Goal: Information Seeking & Learning: Learn about a topic

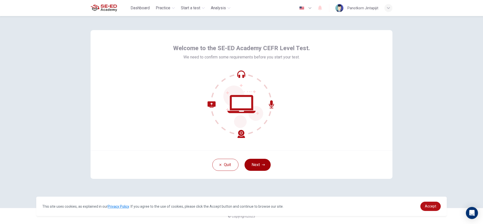
click at [253, 166] on button "Next" at bounding box center [257, 165] width 26 height 12
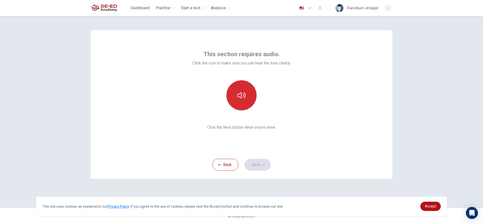
click at [250, 97] on button "button" at bounding box center [241, 95] width 30 height 30
click at [262, 165] on icon "button" at bounding box center [263, 165] width 3 height 3
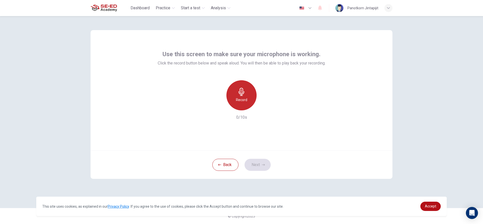
click at [241, 89] on icon "button" at bounding box center [241, 92] width 8 height 8
click at [254, 166] on button "Next" at bounding box center [257, 165] width 26 height 12
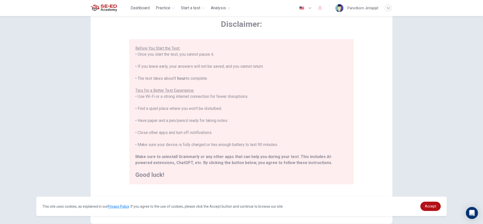
scroll to position [50, 0]
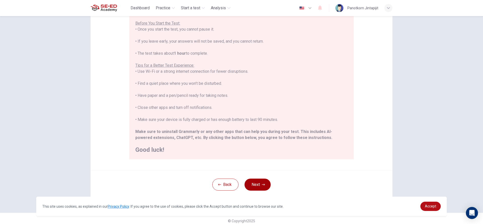
click at [253, 186] on button "Next" at bounding box center [257, 185] width 26 height 12
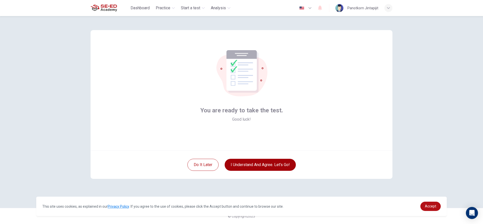
scroll to position [0, 0]
click at [251, 163] on button "I understand and agree. Let’s go!" at bounding box center [259, 165] width 71 height 12
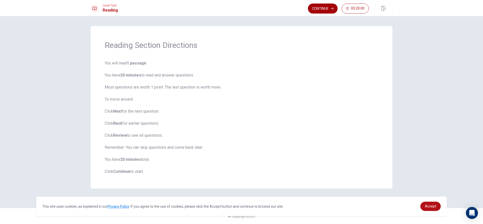
click at [323, 9] on button "Continue" at bounding box center [323, 9] width 30 height 10
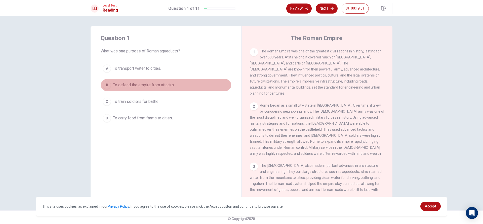
click at [109, 86] on div "B" at bounding box center [107, 85] width 8 height 8
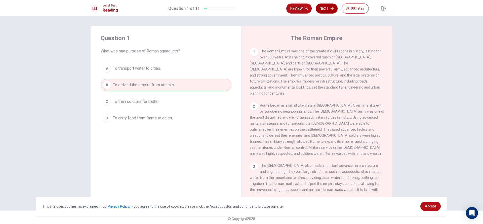
click at [332, 10] on button "Next" at bounding box center [326, 9] width 22 height 10
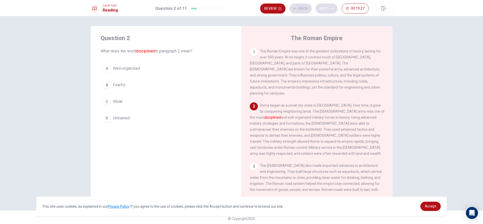
scroll to position [12, 0]
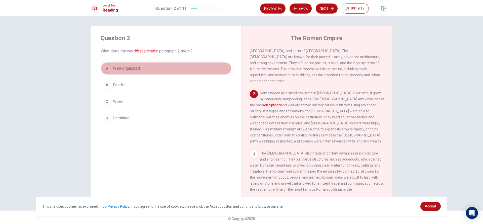
click at [109, 66] on div "A" at bounding box center [107, 69] width 8 height 8
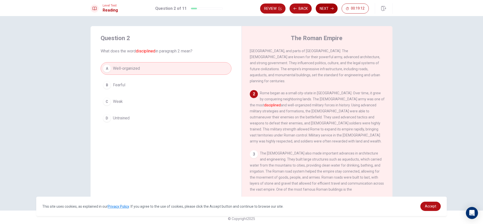
click at [331, 9] on icon "button" at bounding box center [331, 8] width 3 height 3
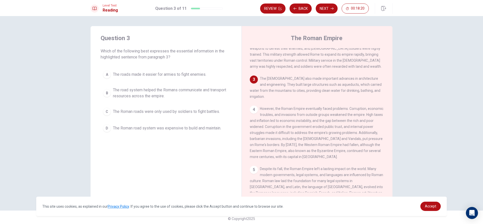
scroll to position [87, 0]
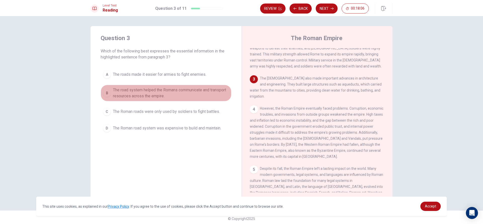
click at [144, 88] on span "The road system helped the Romans communicate and transport resources across th…" at bounding box center [171, 93] width 116 height 12
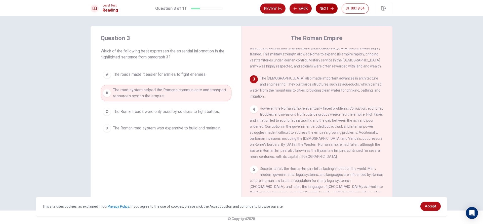
click at [328, 7] on button "Next" at bounding box center [326, 9] width 22 height 10
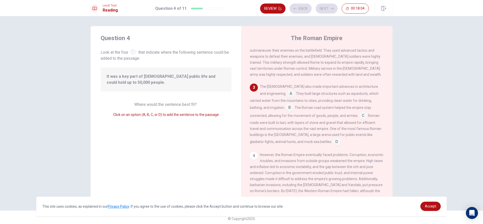
scroll to position [81, 0]
click at [285, 104] on input at bounding box center [289, 107] width 8 height 8
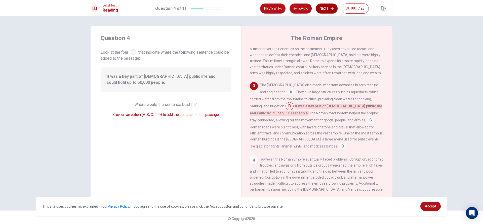
click at [325, 8] on button "Next" at bounding box center [326, 9] width 22 height 10
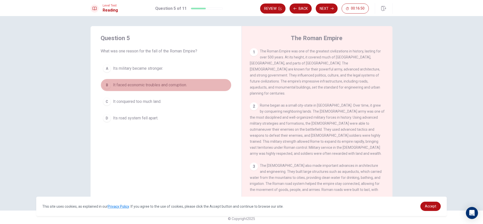
click at [153, 86] on span "It faced economic troubles and corruption." at bounding box center [150, 85] width 74 height 6
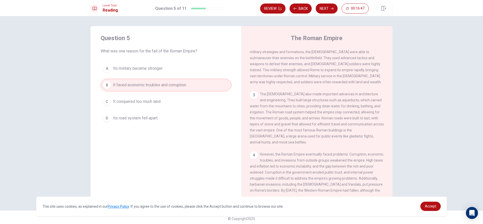
scroll to position [75, 0]
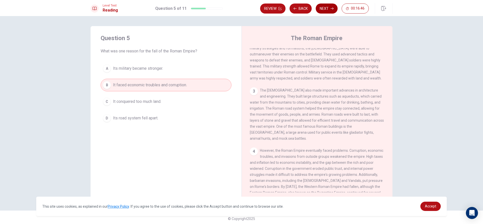
click at [333, 9] on icon "button" at bounding box center [331, 9] width 3 height 2
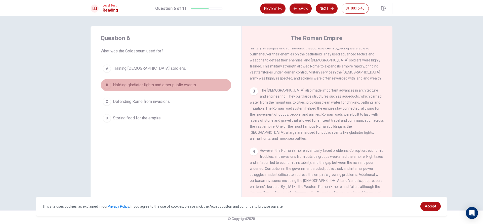
click at [139, 87] on span "Holding gladiator fights and other public events." at bounding box center [155, 85] width 84 height 6
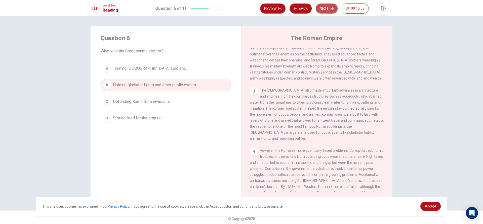
click at [323, 12] on button "Next" at bounding box center [326, 9] width 22 height 10
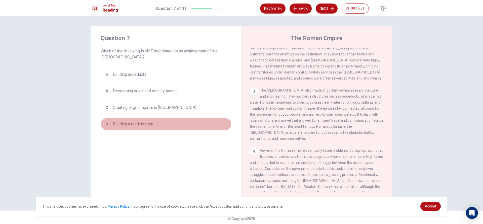
click at [141, 123] on span "Building a road system." at bounding box center [133, 124] width 41 height 6
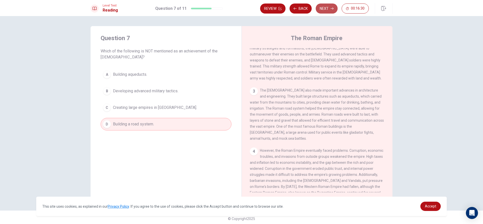
click at [324, 8] on button "Next" at bounding box center [326, 9] width 22 height 10
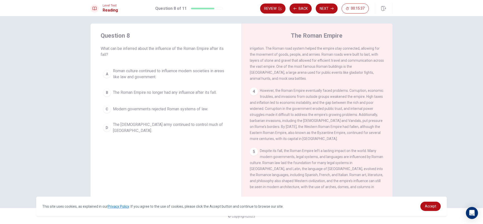
scroll to position [137, 0]
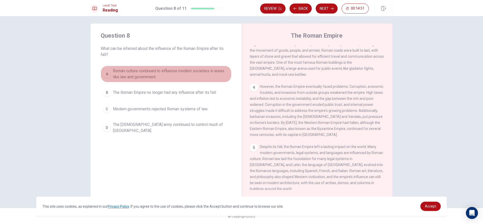
click at [119, 71] on span "Roman culture continued to influence modern societies in areas like law and gov…" at bounding box center [171, 74] width 116 height 12
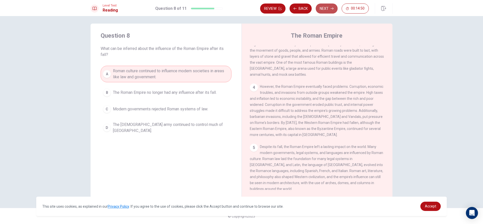
click at [328, 11] on button "Next" at bounding box center [326, 9] width 22 height 10
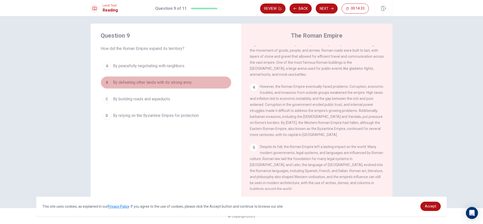
click at [149, 83] on span "By defeating other lands with its strong army." at bounding box center [152, 83] width 79 height 6
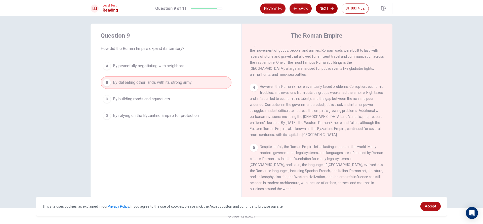
click at [325, 12] on button "Next" at bounding box center [326, 9] width 22 height 10
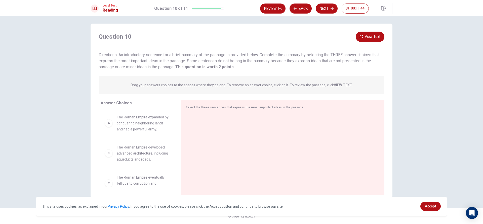
scroll to position [0, 0]
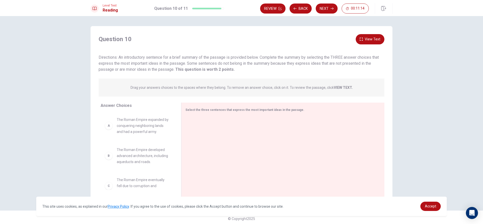
click at [373, 36] on button "View Text" at bounding box center [369, 39] width 29 height 10
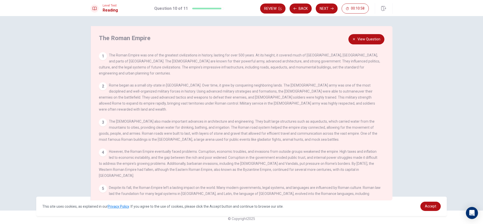
click at [368, 41] on button "View Question" at bounding box center [366, 39] width 36 height 10
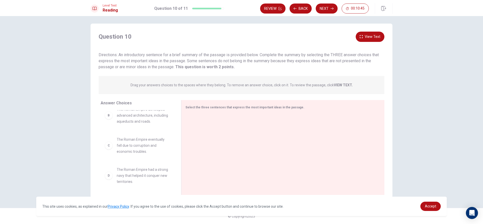
scroll to position [50, 0]
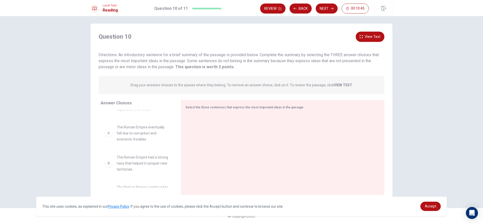
click at [154, 160] on span "The Roman Empire had a strong navy that helped it conquer new territories." at bounding box center [143, 164] width 52 height 18
drag, startPoint x: 133, startPoint y: 169, endPoint x: 220, endPoint y: 122, distance: 99.0
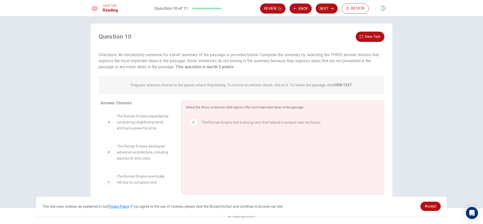
scroll to position [0, 0]
drag, startPoint x: 208, startPoint y: 123, endPoint x: 208, endPoint y: 136, distance: 12.8
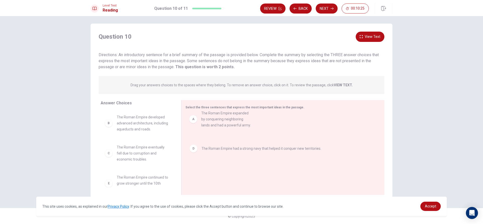
drag, startPoint x: 139, startPoint y: 122, endPoint x: 225, endPoint y: 121, distance: 86.5
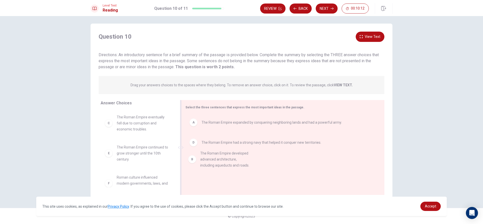
drag, startPoint x: 139, startPoint y: 129, endPoint x: 225, endPoint y: 167, distance: 93.9
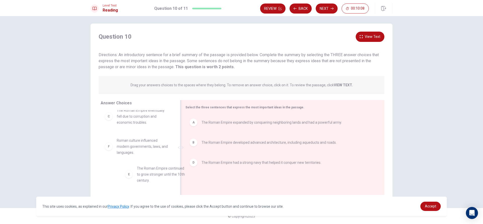
scroll to position [9, 0]
drag, startPoint x: 145, startPoint y: 156, endPoint x: 226, endPoint y: 181, distance: 84.9
drag, startPoint x: 138, startPoint y: 151, endPoint x: 237, endPoint y: 186, distance: 105.1
drag, startPoint x: 130, startPoint y: 147, endPoint x: 225, endPoint y: 182, distance: 101.2
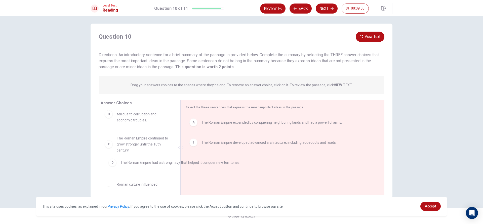
drag, startPoint x: 211, startPoint y: 165, endPoint x: 130, endPoint y: 164, distance: 81.0
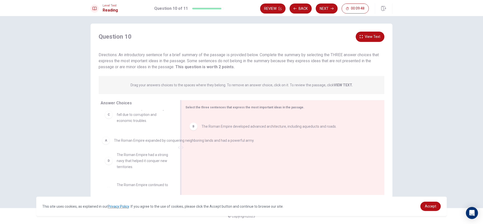
drag, startPoint x: 245, startPoint y: 126, endPoint x: 156, endPoint y: 145, distance: 90.6
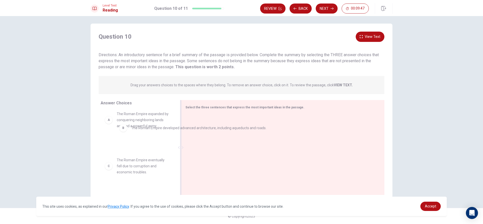
scroll to position [3, 0]
drag, startPoint x: 268, startPoint y: 124, endPoint x: 187, endPoint y: 135, distance: 82.6
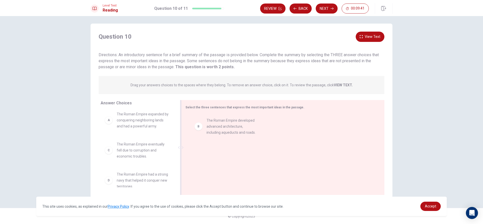
drag, startPoint x: 129, startPoint y: 150, endPoint x: 222, endPoint y: 125, distance: 96.5
drag, startPoint x: 146, startPoint y: 151, endPoint x: 154, endPoint y: 152, distance: 8.3
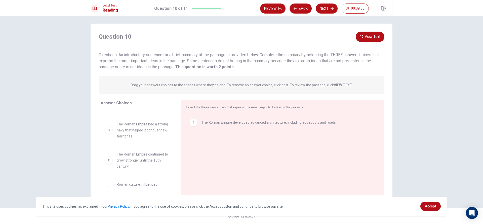
scroll to position [69, 0]
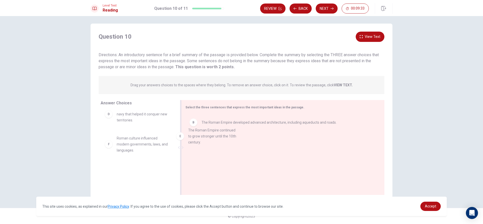
drag, startPoint x: 148, startPoint y: 143, endPoint x: 223, endPoint y: 135, distance: 75.6
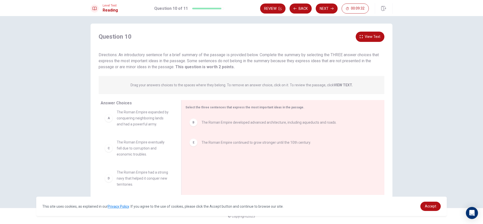
scroll to position [0, 0]
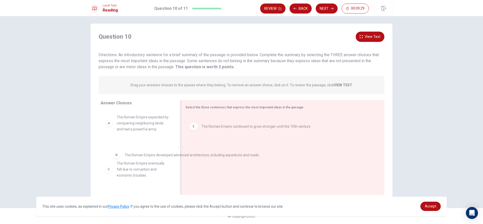
drag, startPoint x: 271, startPoint y: 125, endPoint x: 194, endPoint y: 158, distance: 84.1
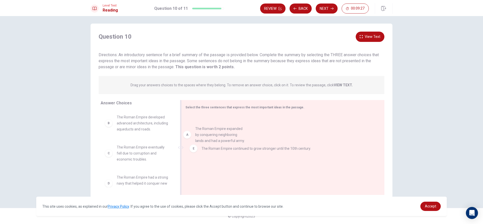
drag, startPoint x: 136, startPoint y: 129, endPoint x: 216, endPoint y: 141, distance: 81.5
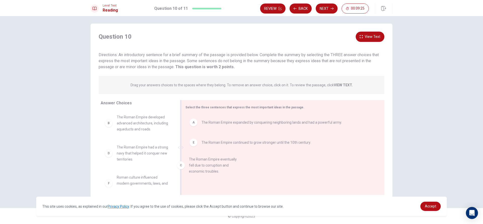
drag, startPoint x: 144, startPoint y: 157, endPoint x: 262, endPoint y: 159, distance: 117.9
click at [334, 8] on button "Next" at bounding box center [326, 9] width 22 height 10
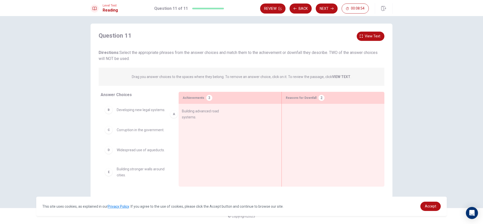
drag, startPoint x: 131, startPoint y: 116, endPoint x: 201, endPoint y: 118, distance: 69.4
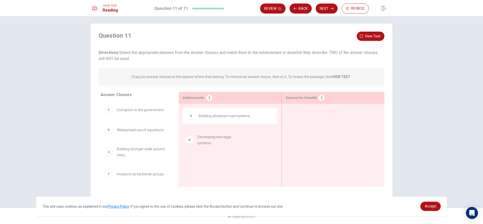
drag, startPoint x: 138, startPoint y: 115, endPoint x: 217, endPoint y: 141, distance: 83.2
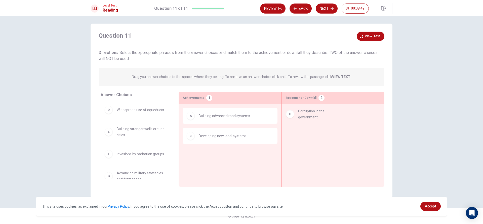
drag, startPoint x: 140, startPoint y: 116, endPoint x: 325, endPoint y: 120, distance: 184.8
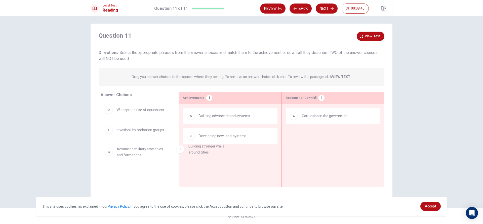
drag, startPoint x: 134, startPoint y: 139, endPoint x: 214, endPoint y: 153, distance: 81.2
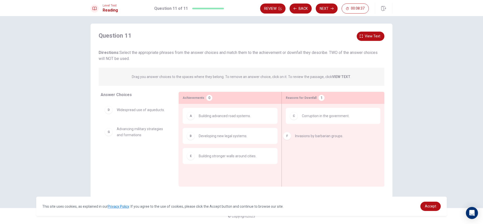
drag, startPoint x: 133, startPoint y: 133, endPoint x: 313, endPoint y: 134, distance: 180.0
click at [323, 7] on button "Next" at bounding box center [326, 9] width 22 height 10
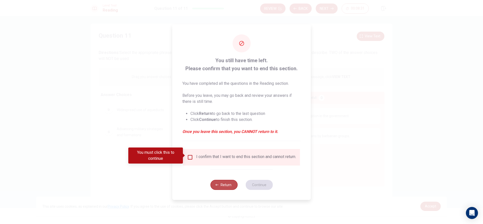
click at [224, 183] on button "Return" at bounding box center [223, 185] width 27 height 10
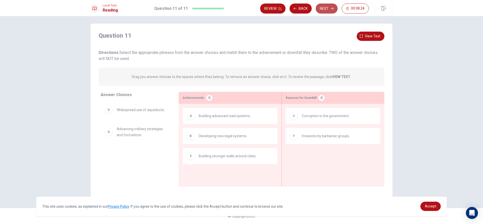
click at [323, 8] on button "Next" at bounding box center [326, 9] width 22 height 10
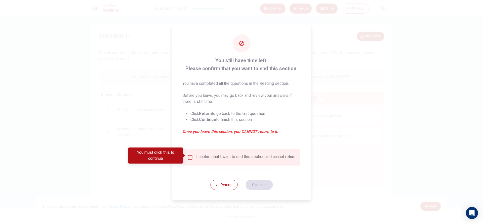
click at [192, 156] on input "You must click this to continue" at bounding box center [190, 158] width 6 height 6
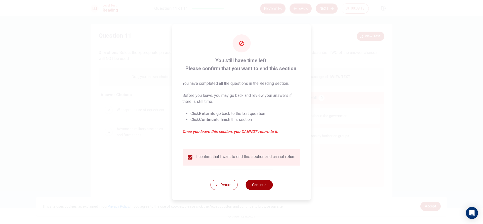
click at [265, 185] on button "Continue" at bounding box center [258, 185] width 27 height 10
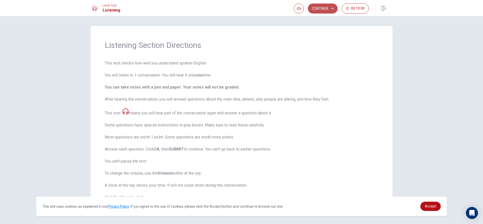
click at [319, 4] on button "Continue" at bounding box center [323, 9] width 30 height 10
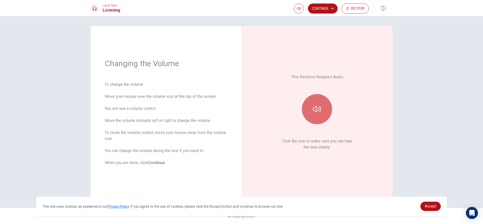
click at [323, 116] on button "button" at bounding box center [317, 109] width 30 height 30
click at [310, 114] on button "button" at bounding box center [317, 109] width 30 height 30
click at [315, 107] on icon "button" at bounding box center [317, 109] width 8 height 6
click at [325, 8] on button "Continue" at bounding box center [323, 9] width 30 height 10
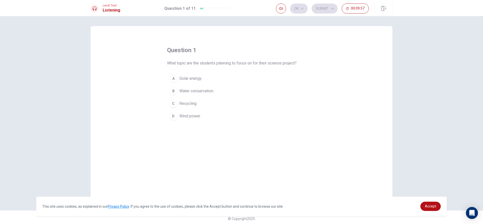
click at [185, 80] on span "Solar energy." at bounding box center [190, 79] width 23 height 6
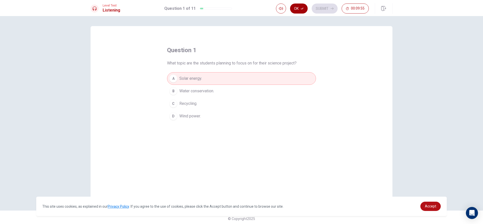
click at [298, 10] on button "Ok" at bounding box center [299, 9] width 18 height 10
click at [319, 9] on button "Submit" at bounding box center [324, 9] width 26 height 10
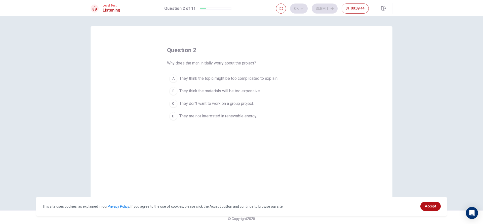
click at [198, 93] on span "They think the materials will be too expensive." at bounding box center [219, 91] width 81 height 6
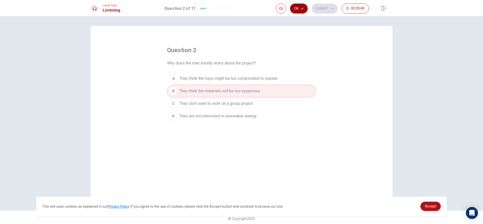
click at [301, 10] on button "Ok" at bounding box center [299, 9] width 18 height 10
click at [314, 7] on button "Submit" at bounding box center [324, 9] width 26 height 10
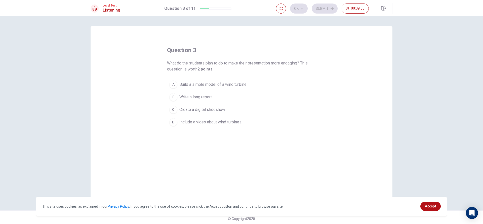
click at [221, 83] on span "Build a simple model of a wind turbine." at bounding box center [213, 85] width 68 height 6
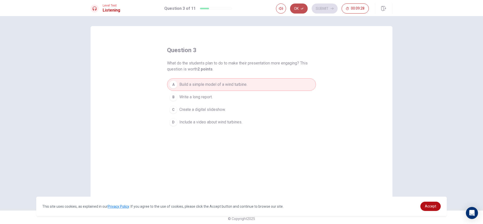
click at [304, 9] on button "Ok" at bounding box center [299, 9] width 18 height 10
click at [326, 10] on button "Submit" at bounding box center [324, 9] width 26 height 10
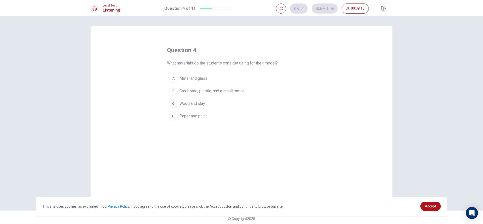
click at [217, 89] on span "Cardboard, plastic, and a small motor." at bounding box center [211, 91] width 65 height 6
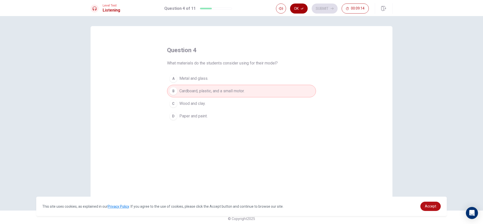
click at [299, 9] on button "Ok" at bounding box center [299, 9] width 18 height 10
click at [322, 6] on button "Submit" at bounding box center [324, 9] width 26 height 10
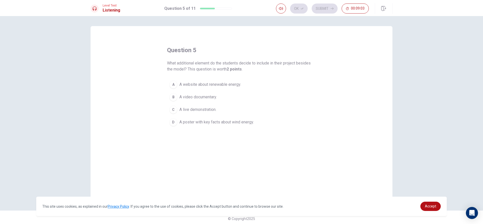
click at [220, 79] on button "A A website about renewable energy." at bounding box center [241, 84] width 149 height 13
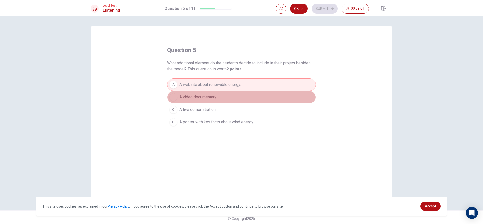
click at [226, 97] on button "B A video documentary." at bounding box center [241, 97] width 149 height 13
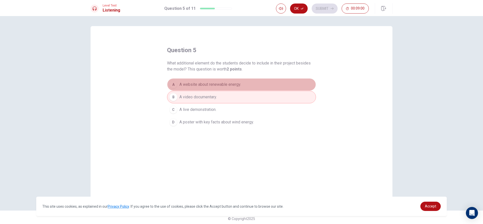
click at [228, 84] on span "A website about renewable energy." at bounding box center [210, 85] width 62 height 6
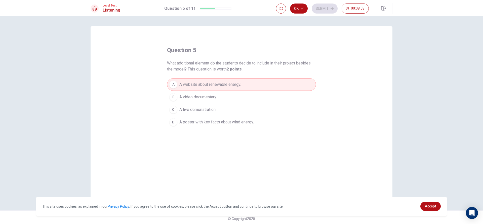
click at [230, 123] on span "A poster with key facts about wind energy." at bounding box center [216, 122] width 74 height 6
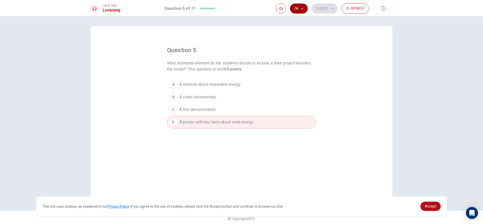
click at [301, 12] on button "Ok" at bounding box center [299, 9] width 18 height 10
click at [309, 10] on div "Ok Submit 00:08:57" at bounding box center [322, 9] width 93 height 10
click at [315, 8] on button "Submit" at bounding box center [324, 9] width 26 height 10
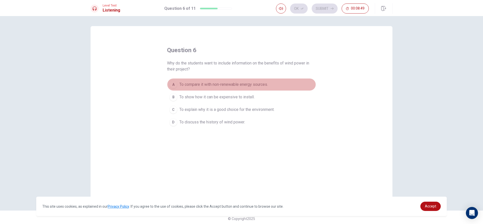
click at [203, 81] on button "A To compare it with non-renewable energy sources." at bounding box center [241, 84] width 149 height 13
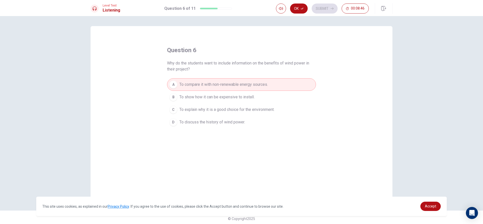
click at [256, 107] on span "To explain why it is a good choice for the environment." at bounding box center [226, 110] width 95 height 6
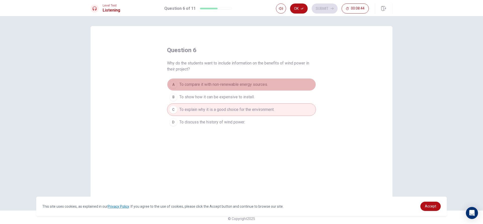
click at [251, 80] on button "A To compare it with non-renewable energy sources." at bounding box center [241, 84] width 149 height 13
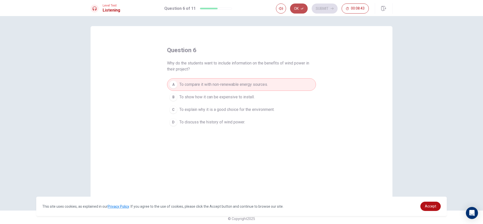
click at [303, 7] on icon "button" at bounding box center [301, 8] width 3 height 3
click at [319, 7] on button "Submit" at bounding box center [324, 9] width 26 height 10
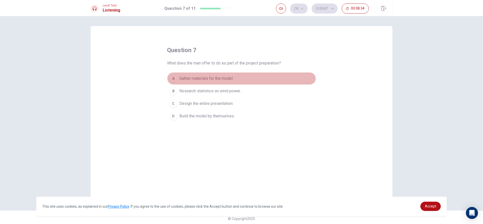
click at [216, 78] on span "Gather materials for the model" at bounding box center [205, 79] width 53 height 6
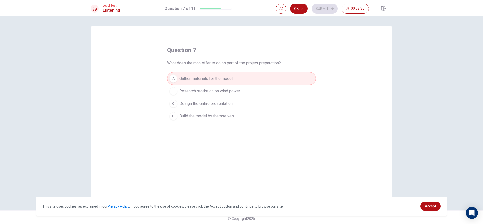
drag, startPoint x: 303, startPoint y: 11, endPoint x: 311, endPoint y: 10, distance: 7.8
click at [305, 11] on button "Ok" at bounding box center [299, 9] width 18 height 10
click at [322, 8] on button "Submit" at bounding box center [324, 9] width 26 height 10
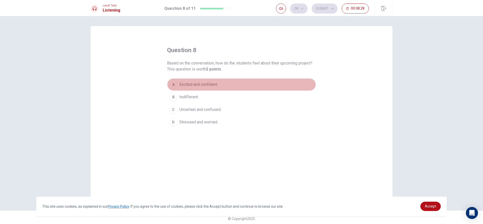
click at [188, 80] on button "A Excited and confident." at bounding box center [241, 84] width 149 height 13
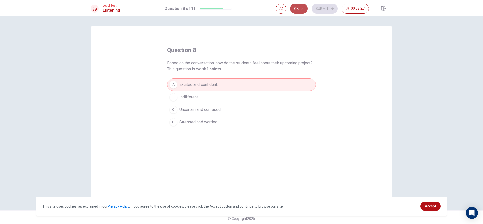
drag, startPoint x: 299, startPoint y: 10, endPoint x: 316, endPoint y: 10, distance: 17.1
click at [303, 10] on button "Ok" at bounding box center [299, 9] width 18 height 10
click at [316, 10] on button "Submit" at bounding box center [324, 9] width 26 height 10
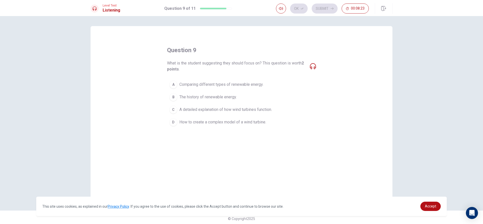
click at [231, 107] on span "A detailed explanation of how wind turbines function." at bounding box center [225, 110] width 93 height 6
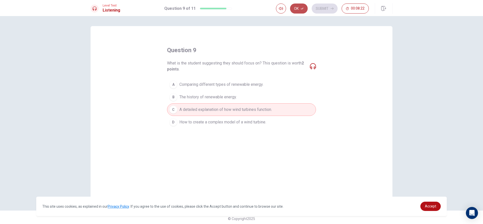
click at [301, 8] on icon "button" at bounding box center [301, 8] width 3 height 3
click at [308, 9] on div "Ok Submit 00:08:22" at bounding box center [322, 9] width 93 height 10
click at [317, 9] on button "Submit" at bounding box center [324, 9] width 26 height 10
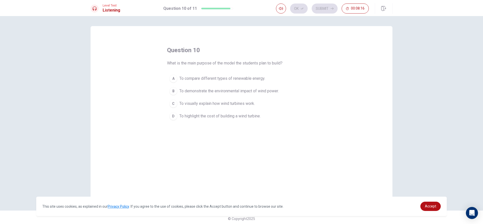
click at [228, 90] on span "To demonstrate the environmental impact of wind power." at bounding box center [228, 91] width 99 height 6
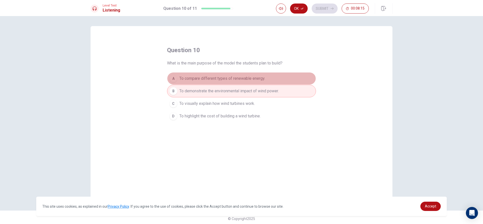
click at [235, 79] on span "To compare different types of renewable energy." at bounding box center [222, 79] width 86 height 6
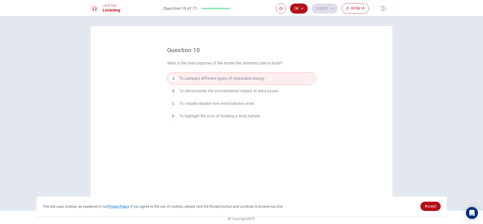
click at [235, 104] on span "To visually explain how wind turbines work." at bounding box center [216, 104] width 75 height 6
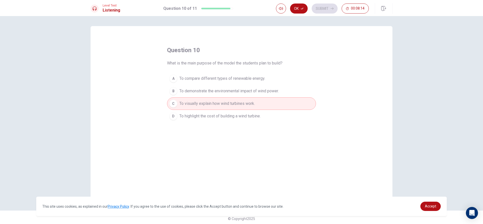
click at [305, 1] on div "Level Test Listening Question 10 of 11 Ok Submit 00:08:14" at bounding box center [241, 8] width 483 height 16
drag, startPoint x: 305, startPoint y: 6, endPoint x: 309, endPoint y: 7, distance: 4.4
click at [307, 7] on button "Ok" at bounding box center [299, 9] width 18 height 10
click at [313, 8] on button "Submit" at bounding box center [324, 9] width 26 height 10
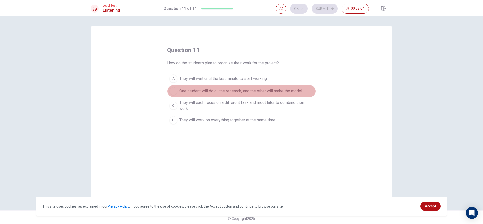
click at [210, 87] on button "B One student will do all the research, and the other will make the model." at bounding box center [241, 91] width 149 height 13
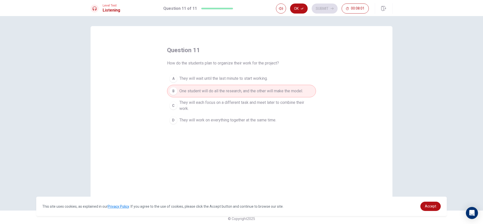
click at [311, 9] on div "Ok Submit 00:08:01" at bounding box center [322, 9] width 93 height 10
click at [329, 8] on div "Ok Submit 00:08:01" at bounding box center [322, 9] width 93 height 10
click at [302, 8] on icon "button" at bounding box center [301, 8] width 3 height 3
click at [320, 6] on button "Submit" at bounding box center [324, 9] width 26 height 10
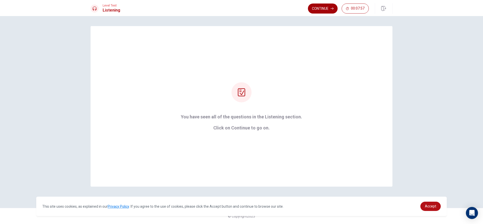
click at [319, 8] on button "Continue" at bounding box center [323, 9] width 30 height 10
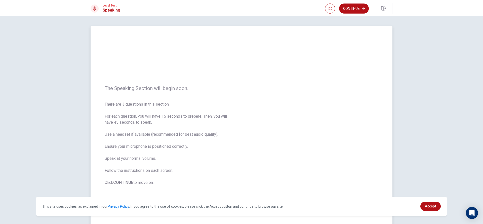
scroll to position [25, 0]
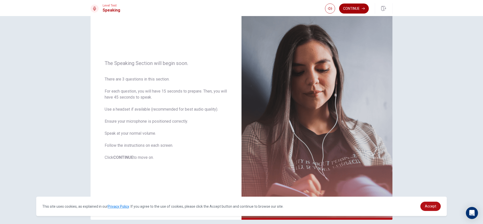
click at [365, 7] on button "Continue" at bounding box center [354, 9] width 30 height 10
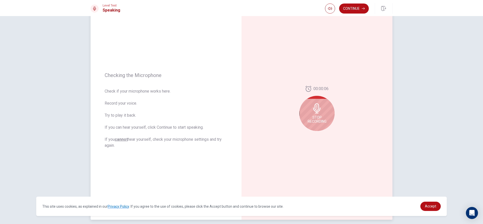
click at [321, 111] on div "Stop Recording" at bounding box center [316, 113] width 35 height 35
click at [321, 134] on icon "Play Audio" at bounding box center [322, 135] width 3 height 3
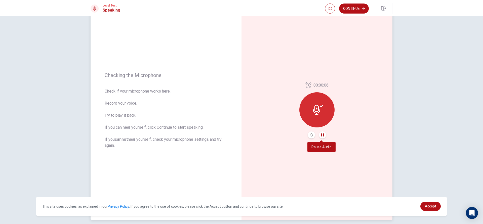
click at [321, 134] on icon "Pause Audio" at bounding box center [322, 135] width 3 height 3
click at [322, 136] on icon "Play Audio" at bounding box center [322, 135] width 3 height 3
click at [311, 134] on icon "Record Again" at bounding box center [311, 135] width 3 height 3
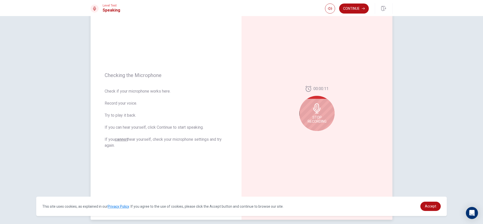
click at [318, 121] on span "Stop Recording" at bounding box center [316, 120] width 19 height 8
click at [322, 135] on icon "Play Audio" at bounding box center [322, 135] width 2 height 3
click at [310, 135] on icon "Record Again" at bounding box center [311, 135] width 3 height 3
click at [313, 113] on icon at bounding box center [317, 109] width 10 height 10
click at [319, 136] on button "Play Audio" at bounding box center [322, 135] width 7 height 7
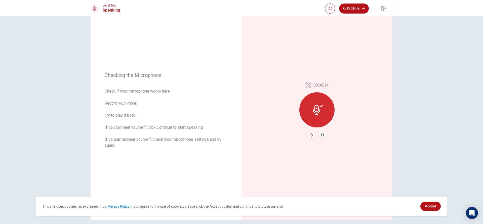
click at [311, 135] on icon "Record Again" at bounding box center [311, 135] width 3 height 3
click at [322, 108] on div "Stop Recording" at bounding box center [316, 113] width 35 height 35
click at [310, 134] on icon "Record Again" at bounding box center [311, 135] width 3 height 3
click at [315, 112] on icon at bounding box center [316, 109] width 7 height 10
click at [321, 137] on icon "Play Audio" at bounding box center [322, 135] width 3 height 3
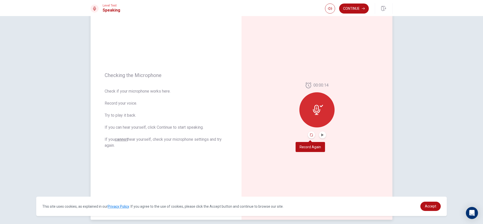
click at [311, 136] on icon "Record Again" at bounding box center [311, 135] width 3 height 3
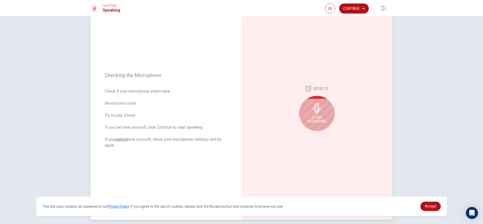
click at [315, 123] on span "Stop Recording" at bounding box center [316, 120] width 19 height 8
click at [321, 135] on icon "Play Audio" at bounding box center [322, 135] width 2 height 3
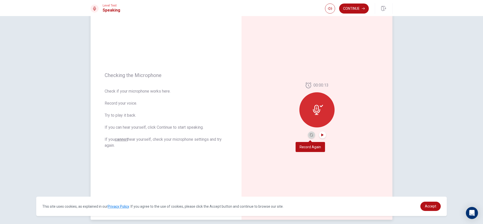
click at [311, 132] on button "Record Again" at bounding box center [311, 135] width 7 height 7
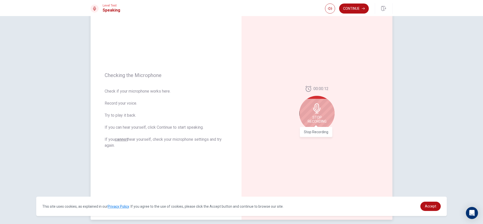
click at [318, 115] on div "Stop Recording" at bounding box center [316, 113] width 35 height 35
click at [321, 138] on button "Play Audio" at bounding box center [322, 135] width 7 height 7
click at [310, 134] on icon "Record Again" at bounding box center [311, 135] width 3 height 3
click at [313, 125] on div "Stop Recording" at bounding box center [316, 113] width 35 height 35
click at [321, 135] on icon "Play Audio" at bounding box center [322, 135] width 2 height 3
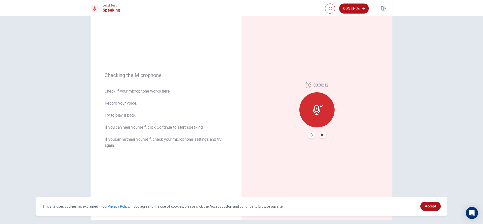
click at [308, 137] on button "Record Again" at bounding box center [311, 135] width 7 height 7
click at [316, 121] on span "Stop Recording" at bounding box center [316, 120] width 19 height 8
click at [321, 137] on icon "Play Audio" at bounding box center [322, 135] width 2 height 3
click at [310, 133] on button "Record Again" at bounding box center [311, 135] width 7 height 7
click at [312, 120] on span "Stop Recording" at bounding box center [316, 120] width 19 height 8
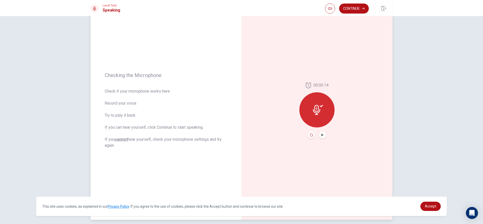
click at [310, 136] on icon "Record Again" at bounding box center [311, 135] width 3 height 3
click at [323, 119] on span "Stop Recording" at bounding box center [316, 120] width 19 height 8
click at [321, 135] on icon "Play Audio" at bounding box center [322, 135] width 2 height 3
click at [308, 135] on button "Record Again" at bounding box center [311, 135] width 7 height 7
click at [317, 119] on span "Stop Recording" at bounding box center [316, 120] width 19 height 8
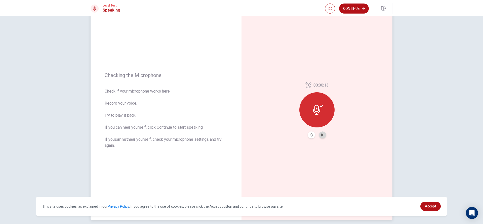
click at [319, 135] on button "Play Audio" at bounding box center [322, 135] width 7 height 7
click at [312, 136] on button "Record Again" at bounding box center [311, 135] width 7 height 7
click at [314, 120] on span "Stop Recording" at bounding box center [316, 120] width 19 height 8
click at [319, 137] on button "Play Audio" at bounding box center [322, 135] width 7 height 7
click at [312, 136] on button "Record Again" at bounding box center [311, 135] width 7 height 7
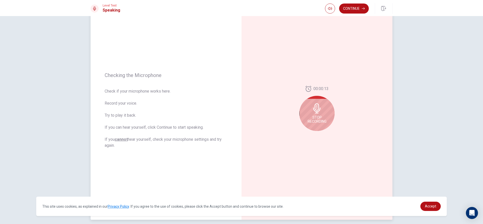
click at [318, 116] on span "Stop Recording" at bounding box center [316, 120] width 19 height 8
click at [323, 136] on button "Play Audio" at bounding box center [322, 135] width 7 height 7
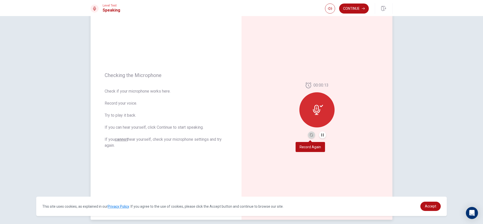
click at [310, 133] on button "Record Again" at bounding box center [311, 135] width 7 height 7
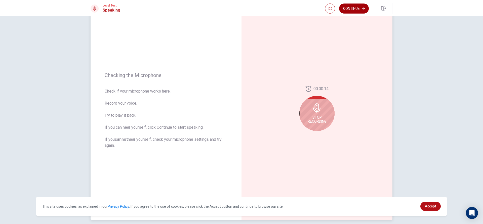
click at [352, 9] on button "Continue" at bounding box center [354, 9] width 30 height 10
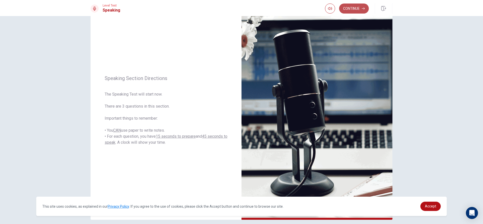
click at [344, 11] on button "Continue" at bounding box center [354, 9] width 30 height 10
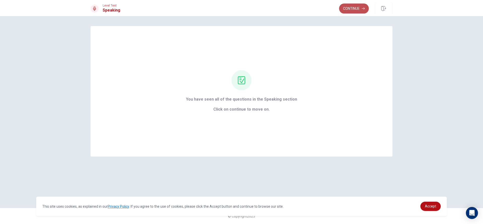
click at [352, 12] on button "Continue" at bounding box center [354, 9] width 30 height 10
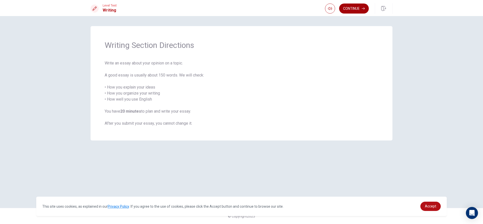
click at [354, 8] on button "Continue" at bounding box center [354, 9] width 30 height 10
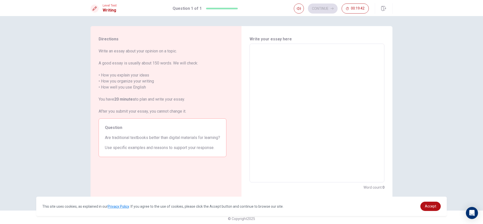
click at [270, 49] on textarea at bounding box center [317, 113] width 128 height 131
type textarea "y"
type textarea "x"
type textarea "ye"
type textarea "x"
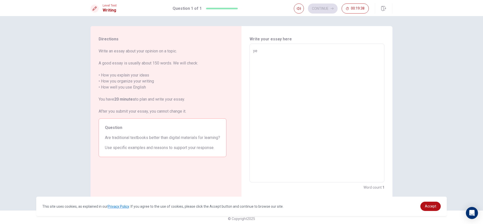
type textarea "y"
type textarea "x"
type textarea "Y"
type textarea "x"
type textarea "Ye"
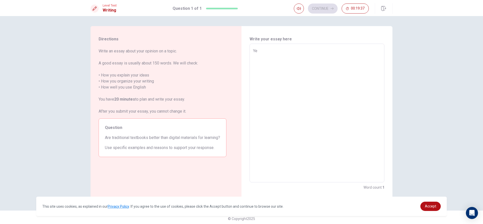
type textarea "x"
type textarea "Yes"
type textarea "x"
type textarea "Yes,"
type textarea "x"
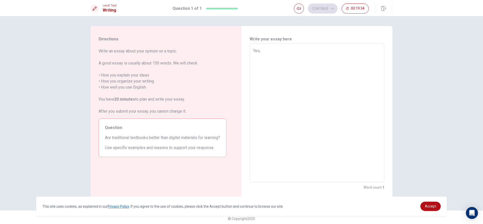
type textarea "Yes,B"
type textarea "x"
type textarea "Yes,Be"
type textarea "x"
type textarea "Yes,Bec"
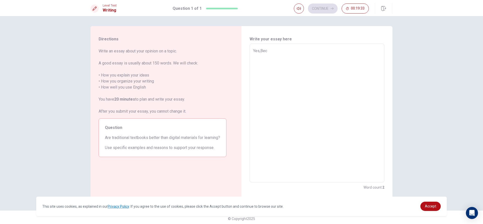
type textarea "x"
type textarea "Yes,Beca"
type textarea "x"
type textarea "Yes,Becau"
type textarea "x"
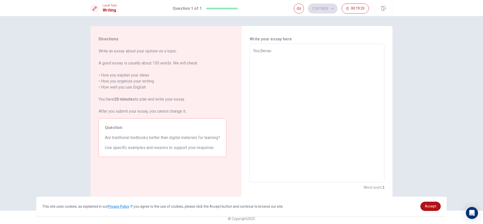
type textarea "Yes,[PERSON_NAME]"
type textarea "x"
type textarea "Yes,Because"
type textarea "x"
type textarea "Yes,Because"
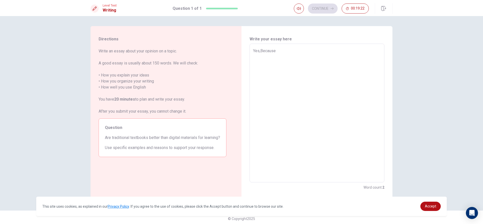
type textarea "x"
type textarea "Yes,Because t"
type textarea "x"
type textarea "Yes,Because tr"
type textarea "x"
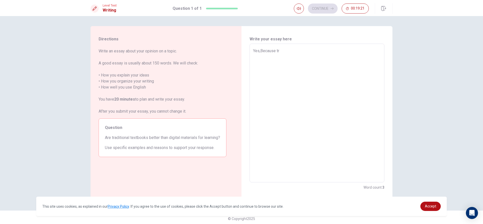
type textarea "Yes,Because tra"
type textarea "x"
type textarea "Yes,Because trad"
type textarea "x"
type textarea "Yes,Because tradi"
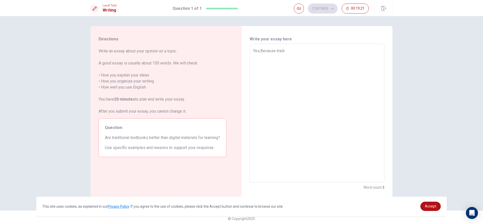
type textarea "x"
type textarea "Yes,Because tradit"
type textarea "x"
type textarea "Yes,Because traditi"
type textarea "x"
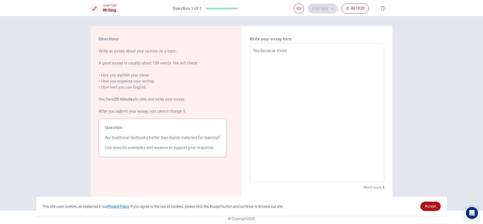
type textarea "Yes,Because traditio"
type textarea "x"
type textarea "Yes,Because tradition"
type textarea "x"
type textarea "Yes,Because traditiona"
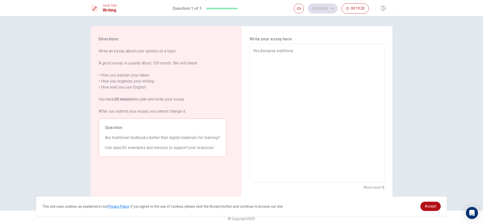
type textarea "x"
type textarea "Yes,Because traditional"
type textarea "x"
type textarea "Yes,Because traditional"
type textarea "x"
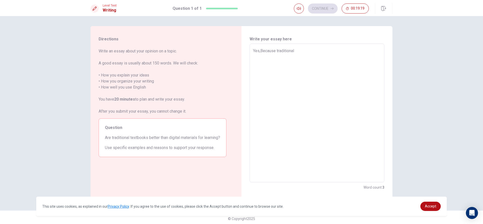
type textarea "Yes,Because traditional t"
type textarea "x"
type textarea "Yes,Because traditional te"
type textarea "x"
type textarea "Yes,Because traditional tex"
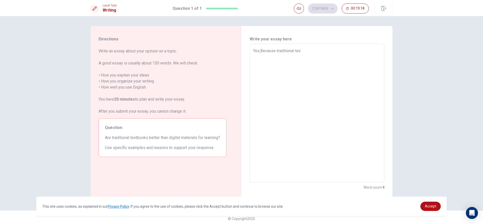
type textarea "x"
type textarea "Yes,Because traditional text"
type textarea "x"
type textarea "Yes,Because traditional textb"
type textarea "x"
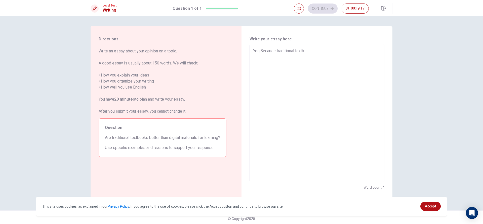
type textarea "Yes,Because traditional textbo"
type textarea "x"
type textarea "Yes,Because traditional textbok"
type textarea "x"
type textarea "Yes,Because traditional textbo"
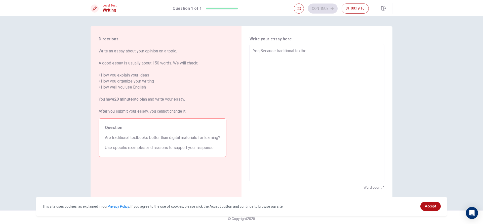
type textarea "x"
type textarea "Yes,Because traditional textboo"
type textarea "x"
type textarea "Yes,Because traditional textbook"
type textarea "x"
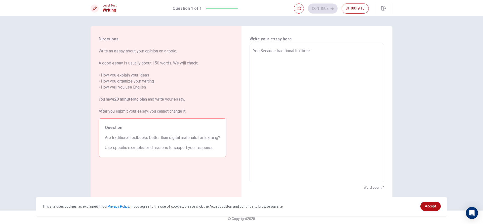
type textarea "Yes,Because traditional textbooks"
type textarea "x"
type textarea "Yes,Because traditional textbooks"
type textarea "x"
type textarea "Yes,Because traditional textbooks a"
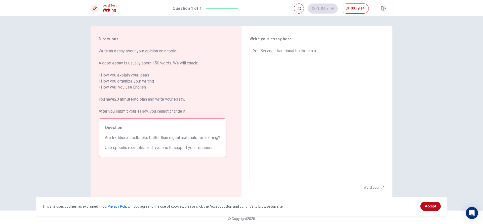
type textarea "x"
type textarea "Yes,Because traditional textbooks ar"
type textarea "x"
type textarea "Yes,Because traditional textbooks ar"
type textarea "x"
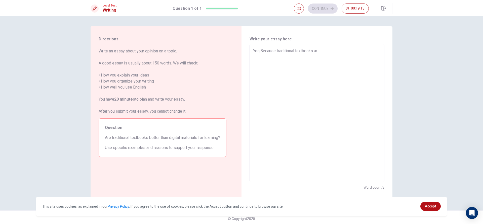
type textarea "Yes,Because traditional textbooks ar w"
type textarea "x"
type textarea "Yes,Because traditional textbooks ar"
type textarea "x"
type textarea "Yes,Because traditional textbooks ar"
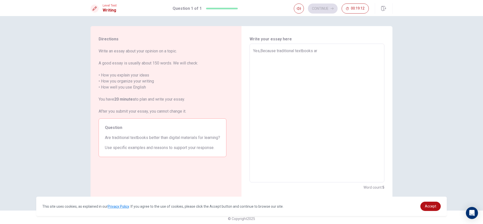
type textarea "x"
type textarea "Yes,Because traditional textbooks are"
type textarea "x"
type textarea "Yes,Because traditional textbooks are"
type textarea "x"
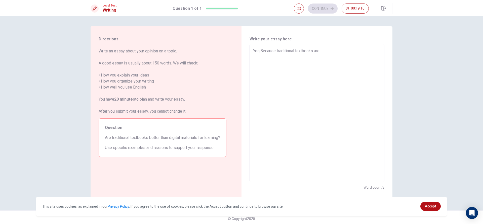
type textarea "Yes,Because traditional textbooks are w"
type textarea "x"
type textarea "Yes,Because traditional textbooks are wa"
type textarea "x"
type textarea "Yes,Because traditional textbooks are way"
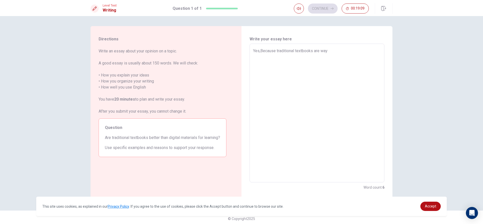
type textarea "x"
type textarea "Yes,Because traditional textbooks are way"
type textarea "x"
type textarea "Yes,Because traditional textbooks are way b"
type textarea "x"
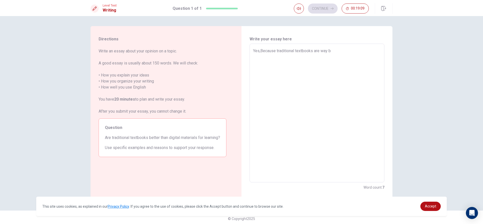
type textarea "Yes,Because traditional textbooks are way bt"
type textarea "x"
type textarea "Yes,Because traditional textbooks are way b"
type textarea "x"
type textarea "Yes,Because traditional textbooks are way be"
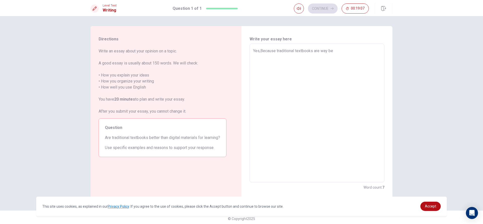
type textarea "x"
type textarea "Yes,Because traditional textbooks are way bet"
type textarea "x"
type textarea "Yes,Because traditional textbooks are way bett"
type textarea "x"
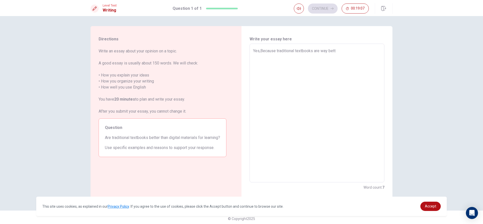
type textarea "Yes,Because traditional textbooks are way [PERSON_NAME]"
type textarea "x"
type textarea "Yes,Because traditional textbooks are way better"
type textarea "x"
type textarea "Yes,Because traditional textbooks are way better"
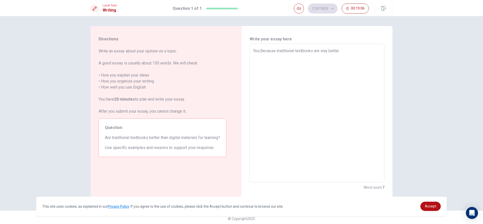
type textarea "x"
type textarea "Yes,Because traditional textbooks are way better t"
type textarea "x"
type textarea "Yes,Because traditional textbooks are way better th"
type textarea "x"
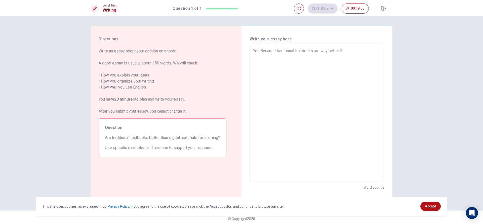
type textarea "Yes,Because traditional textbooks are way better the"
type textarea "x"
type textarea "Yes,Because traditional textbooks are way better then"
type textarea "x"
type textarea "Yes,Because traditional textbooks are way better then"
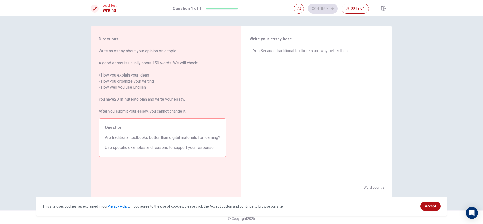
type textarea "x"
type textarea "Yes,Because traditional textbooks are way better then d"
type textarea "x"
type textarea "Yes,Because traditional textbooks are way better then di"
type textarea "x"
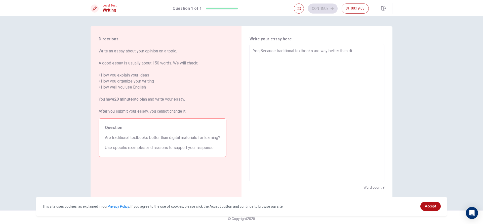
type textarea "Yes,Because traditional textbooks are way better then dig"
type textarea "x"
type textarea "Yes,Because traditional textbooks are way better then digi"
type textarea "x"
type textarea "Yes,Because traditional textbooks are way better then digit"
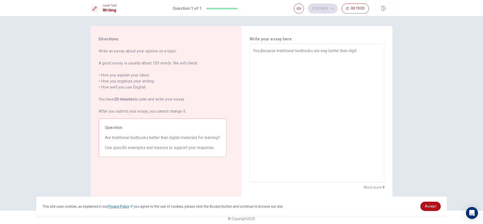
type textarea "x"
type textarea "Yes,Because traditional textbooks are way better then digita"
type textarea "x"
type textarea "Yes,Because traditional textbooks are way better then digital"
type textarea "x"
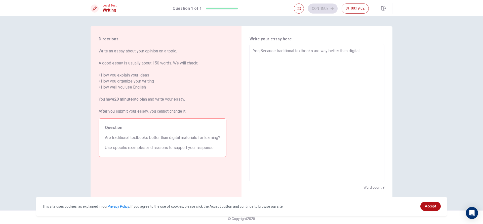
type textarea "Yes,Because traditional textbooks are way better then digital"
type textarea "x"
type textarea "Yes,Because traditional textbooks are way better then digital m"
type textarea "x"
type textarea "Yes,Because traditional textbooks are way better then digital ma"
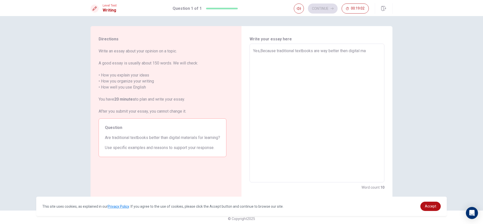
type textarea "x"
type textarea "Yes,Because traditional textbooks are way better then digital mat"
type textarea "x"
type textarea "Yes,Because traditional textbooks are way better then digital mate"
type textarea "x"
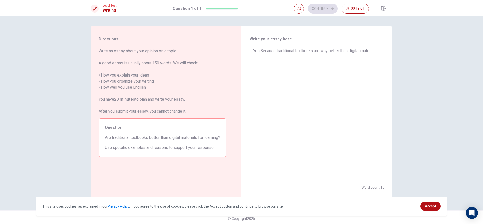
type textarea "Yes,Because traditional textbooks are way better then digital mater"
type textarea "x"
type textarea "Yes,Because traditional textbooks are way better then digital materi"
type textarea "x"
type textarea "Yes,Because traditional textbooks are way better then digital materia"
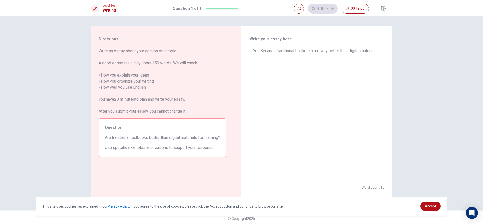
type textarea "x"
type textarea "Yes,Because traditional textbooks are way better then digital material"
type textarea "x"
type textarea "Yes,Because traditional textbooks are way better then digital materials"
type textarea "x"
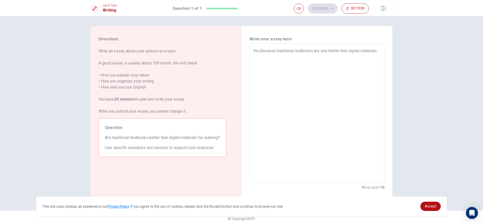
type textarea "Yes,Because traditional textbooks are way better then digital materials"
type textarea "x"
type textarea "Yes,Because traditional textbooks are way better then digital materials"
type textarea "x"
type textarea "Yes,Because traditional textbooks are way better then digital materials a"
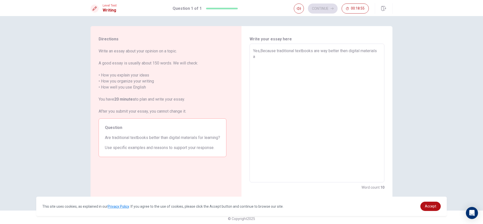
type textarea "x"
type textarea "Yes,Because traditional textbooks are way better then digital materials an"
type textarea "x"
type textarea "Yes,Because traditional textbooks are way better then digital materials and"
type textarea "x"
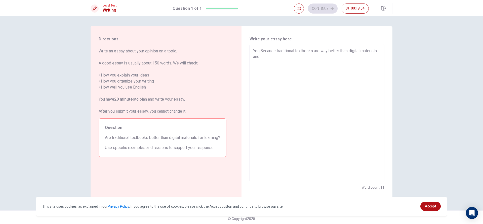
type textarea "Yes,Because traditional textbooks are way better then digital materials and"
type textarea "x"
type textarea "Yes,Because traditional textbooks are way better then digital materials and d"
type textarea "x"
type textarea "Yes,Because traditional textbooks are way better then digital materials and di"
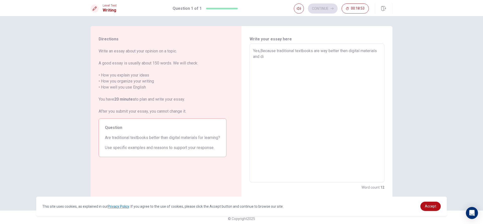
type textarea "x"
type textarea "Yes,Because traditional textbooks are way better then digital materials and dig"
type textarea "x"
type textarea "Yes,Because traditional textbooks are way better then digital materials and digi"
type textarea "x"
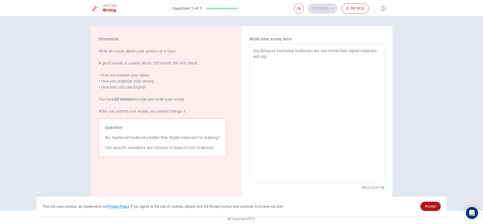
type textarea "Yes,Because traditional textbooks are way better then digital materials and dig…"
type textarea "x"
type textarea "Yes,Because traditional textbooks are way better then digital materials and dig…"
type textarea "x"
type textarea "Yes,Because traditional textbooks are way better then digital materials and dig…"
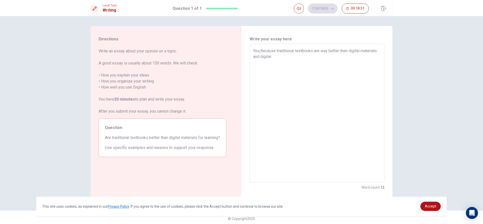
type textarea "x"
type textarea "Yes,Because traditional textbooks are way better then digital materials and dig…"
type textarea "x"
type textarea "Yes,Because traditional textbooks are way better then digital materials and dig…"
type textarea "x"
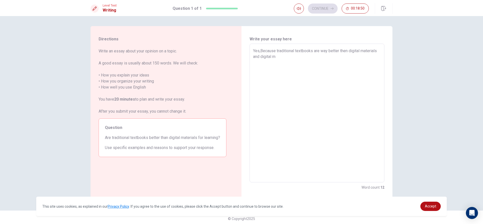
type textarea "Yes,Because traditional textbooks are way better then digital materials and dig…"
type textarea "x"
type textarea "Yes,Because traditional textbooks are way better then digital materials and dig…"
type textarea "x"
type textarea "Yes,Because traditional textbooks are way better then digital materials and dig…"
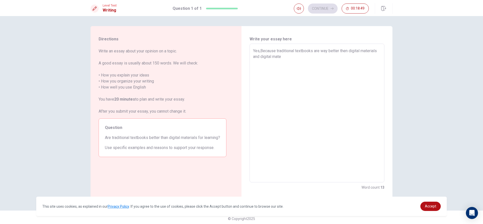
type textarea "x"
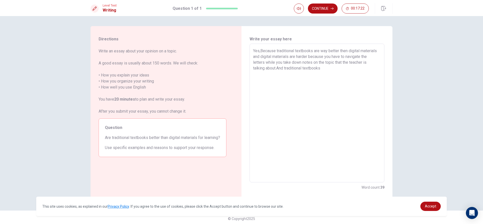
click at [346, 57] on textarea "Yes,Because traditional textbooks are way better then digital materials and dig…" at bounding box center [317, 113] width 128 height 131
drag, startPoint x: 312, startPoint y: 63, endPoint x: 251, endPoint y: 63, distance: 61.3
click at [251, 63] on div "Yes,Because traditional textbooks are way better then digital materials and dig…" at bounding box center [316, 113] width 135 height 139
click at [292, 70] on textarea "Yes,Because traditional textbooks are way better then digital materials and dig…" at bounding box center [317, 113] width 128 height 131
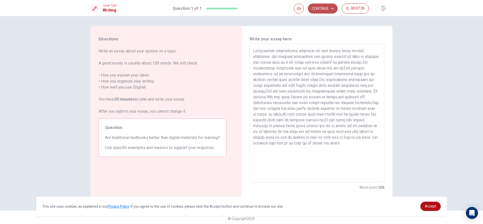
click at [313, 6] on button "Continue" at bounding box center [323, 9] width 30 height 10
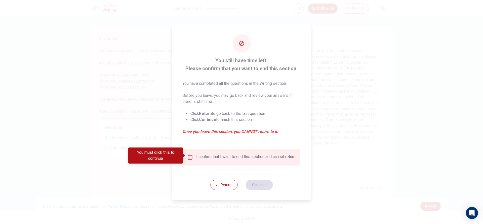
click at [189, 155] on input "You must click this to continue" at bounding box center [190, 158] width 6 height 6
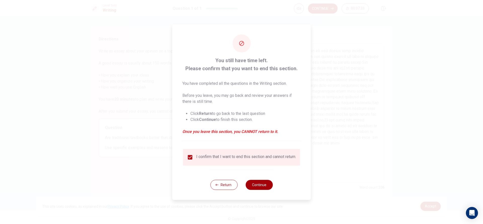
click at [269, 187] on button "Continue" at bounding box center [258, 185] width 27 height 10
